Goal: Information Seeking & Learning: Learn about a topic

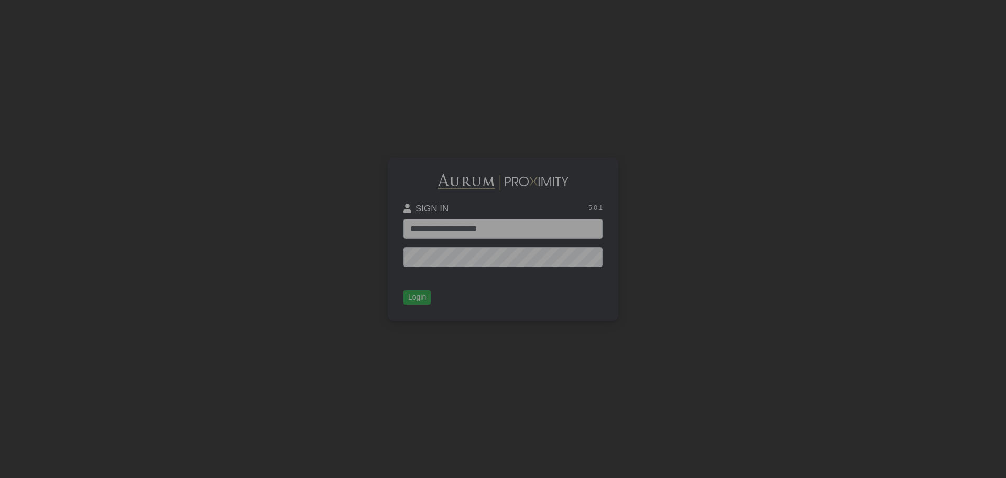
click at [418, 301] on button "Login" at bounding box center [417, 297] width 27 height 15
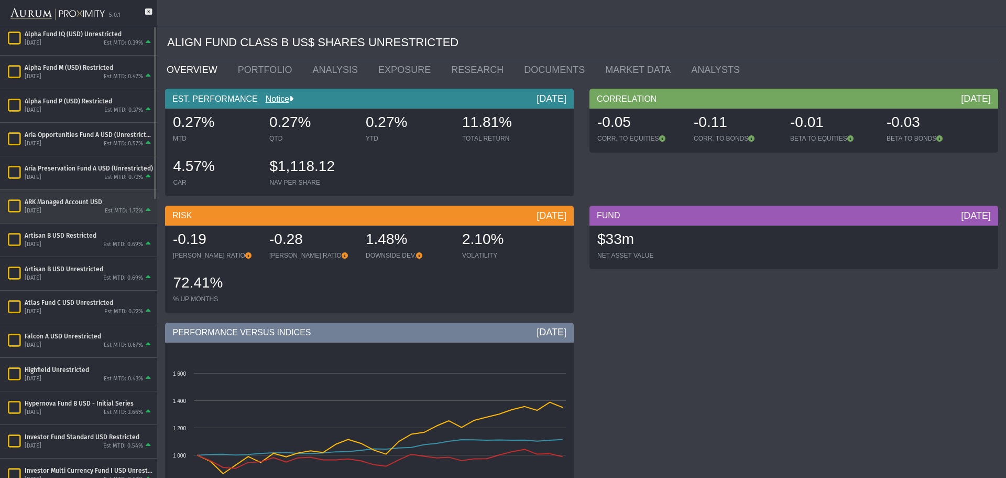
scroll to position [157, 0]
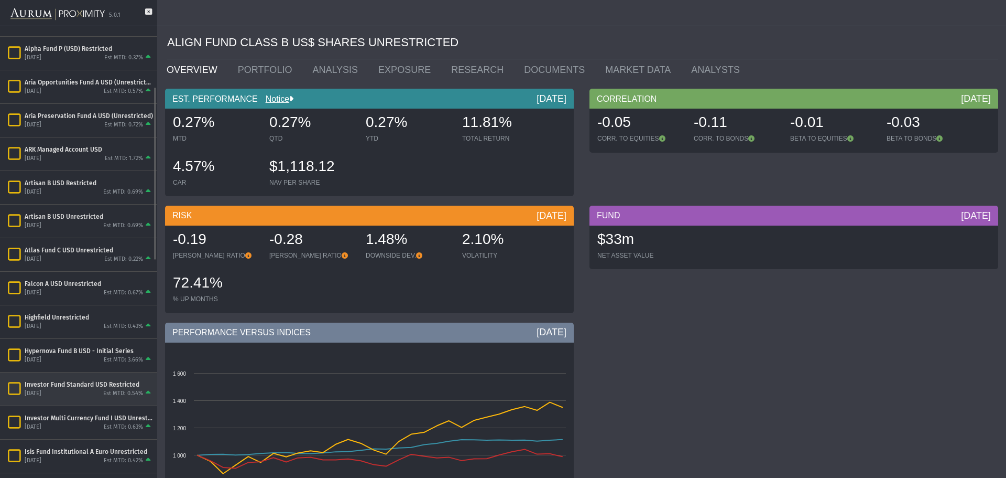
click at [12, 393] on icon "Items" at bounding box center [14, 388] width 18 height 15
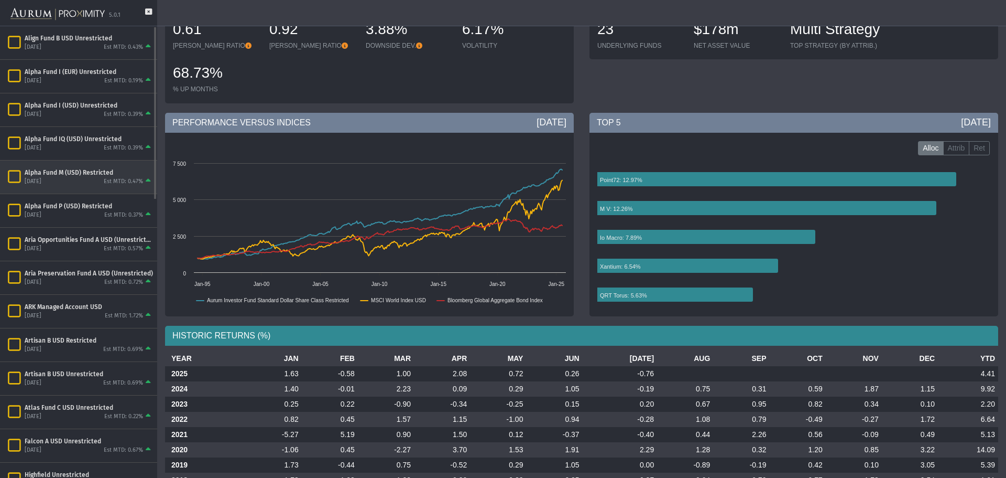
click at [12, 179] on icon "Items" at bounding box center [14, 176] width 18 height 15
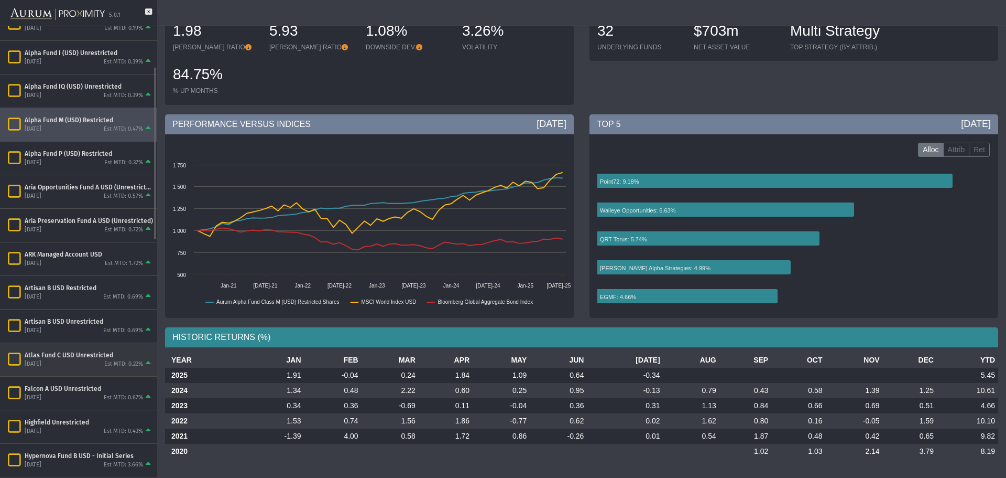
scroll to position [105, 0]
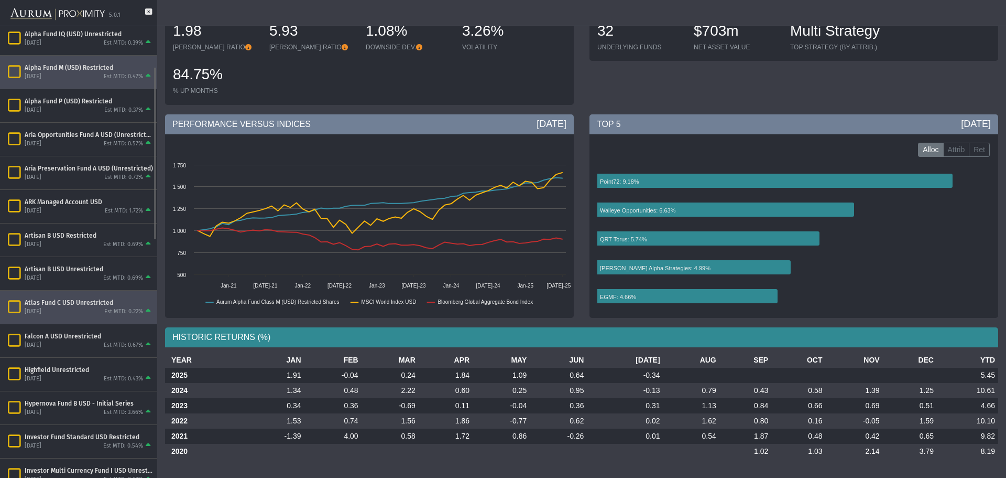
click at [15, 305] on icon "Items" at bounding box center [14, 306] width 18 height 15
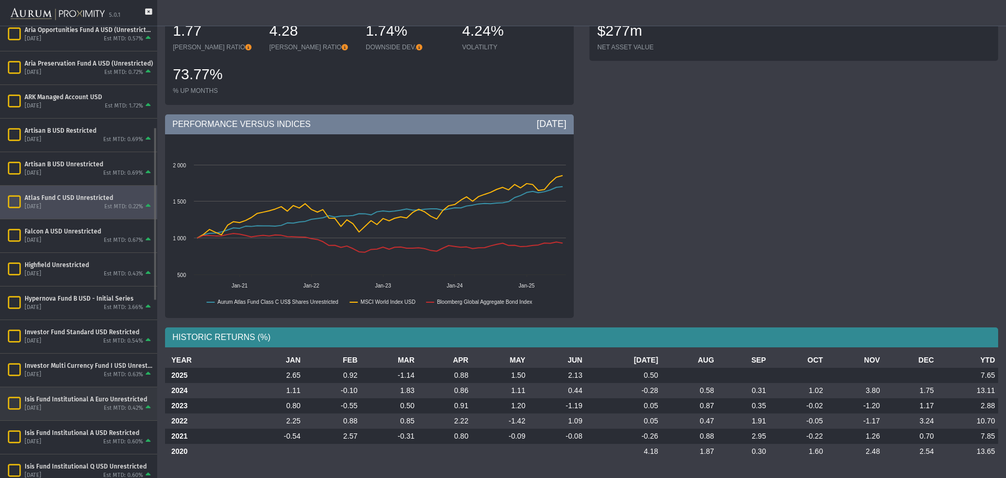
scroll to position [262, 0]
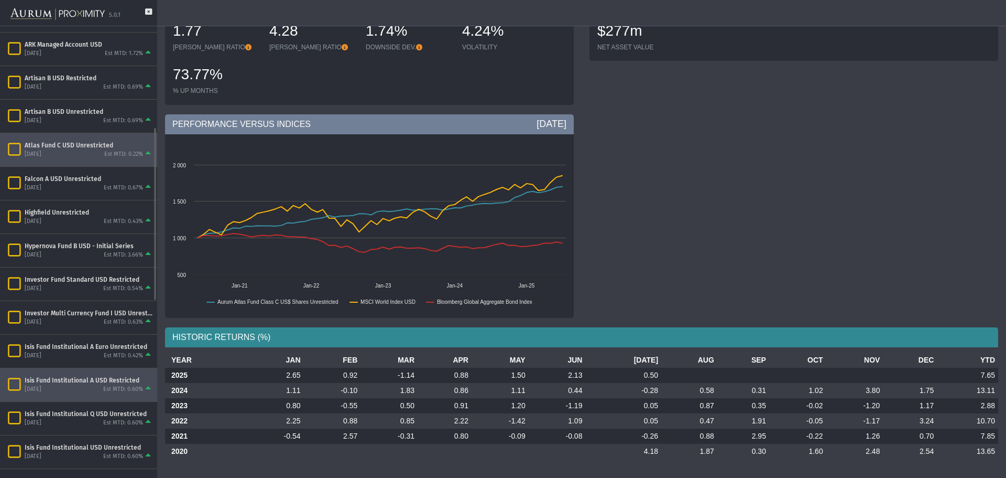
click at [14, 388] on icon "Items" at bounding box center [14, 384] width 18 height 15
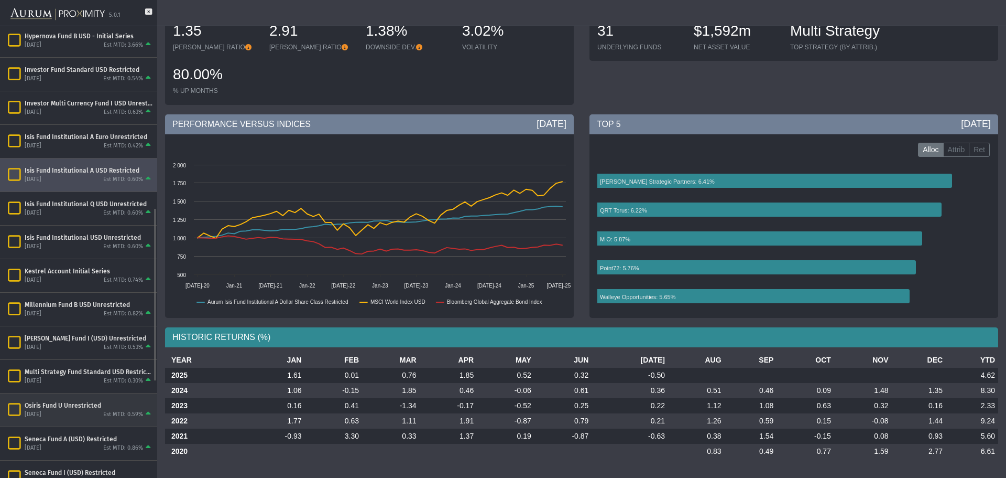
scroll to position [524, 0]
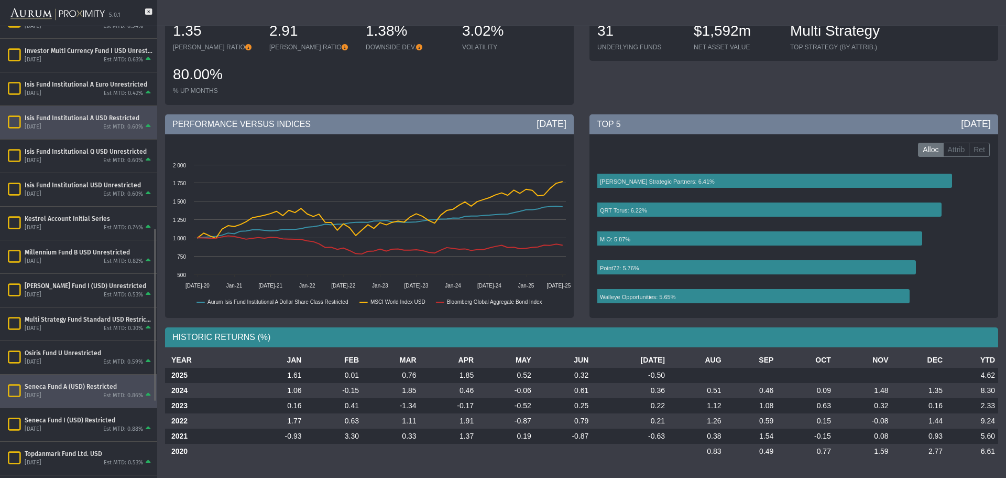
click at [32, 386] on div "Seneca Fund A (USD) Restricted" at bounding box center [89, 386] width 128 height 8
